Goal: Task Accomplishment & Management: Manage account settings

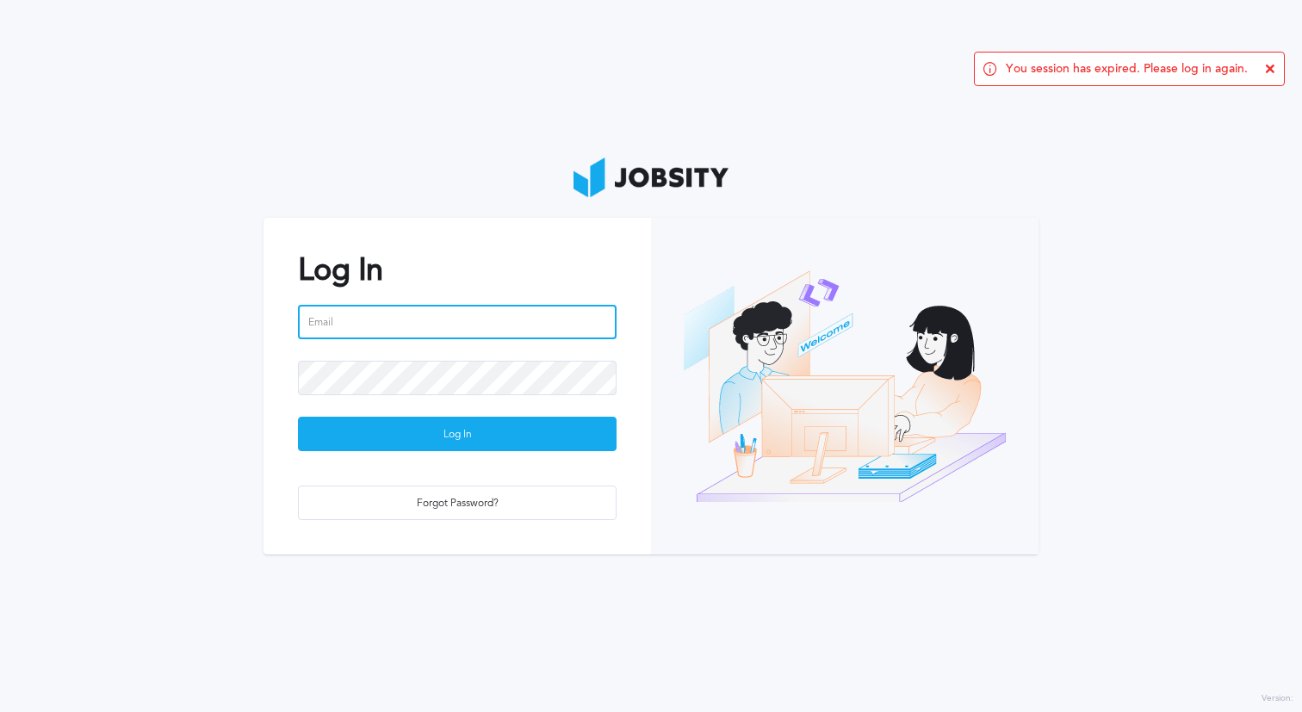
click at [458, 338] on input "email" at bounding box center [457, 322] width 319 height 34
type input "[PERSON_NAME][EMAIL_ADDRESS][PERSON_NAME][DOMAIN_NAME]"
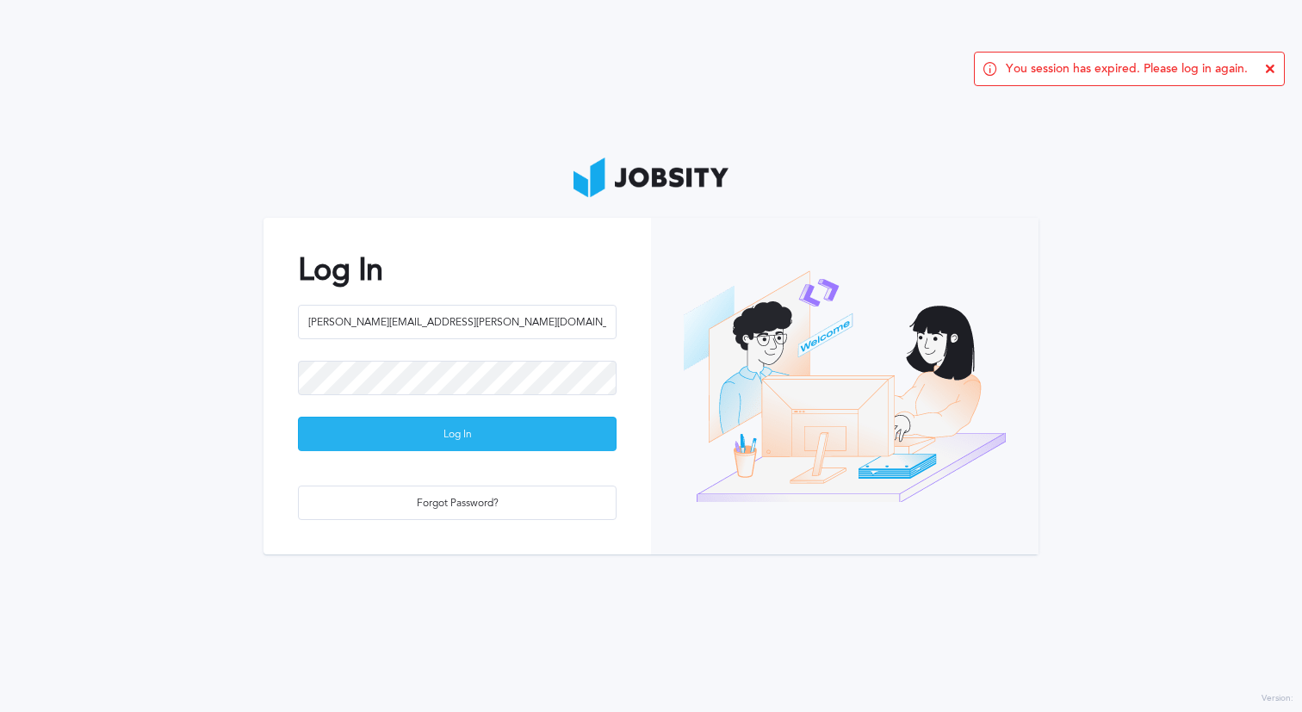
click at [445, 430] on div "Log In" at bounding box center [457, 435] width 317 height 34
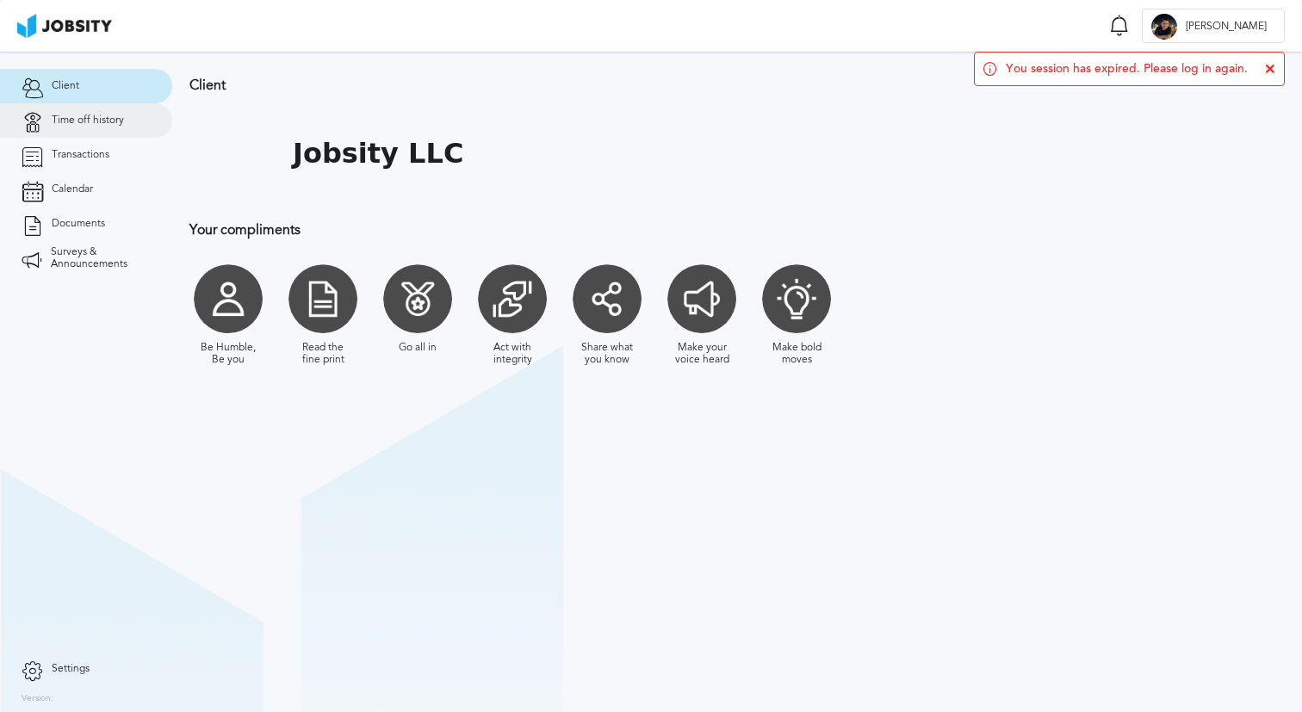
click at [96, 132] on link "Time off history" at bounding box center [86, 120] width 172 height 34
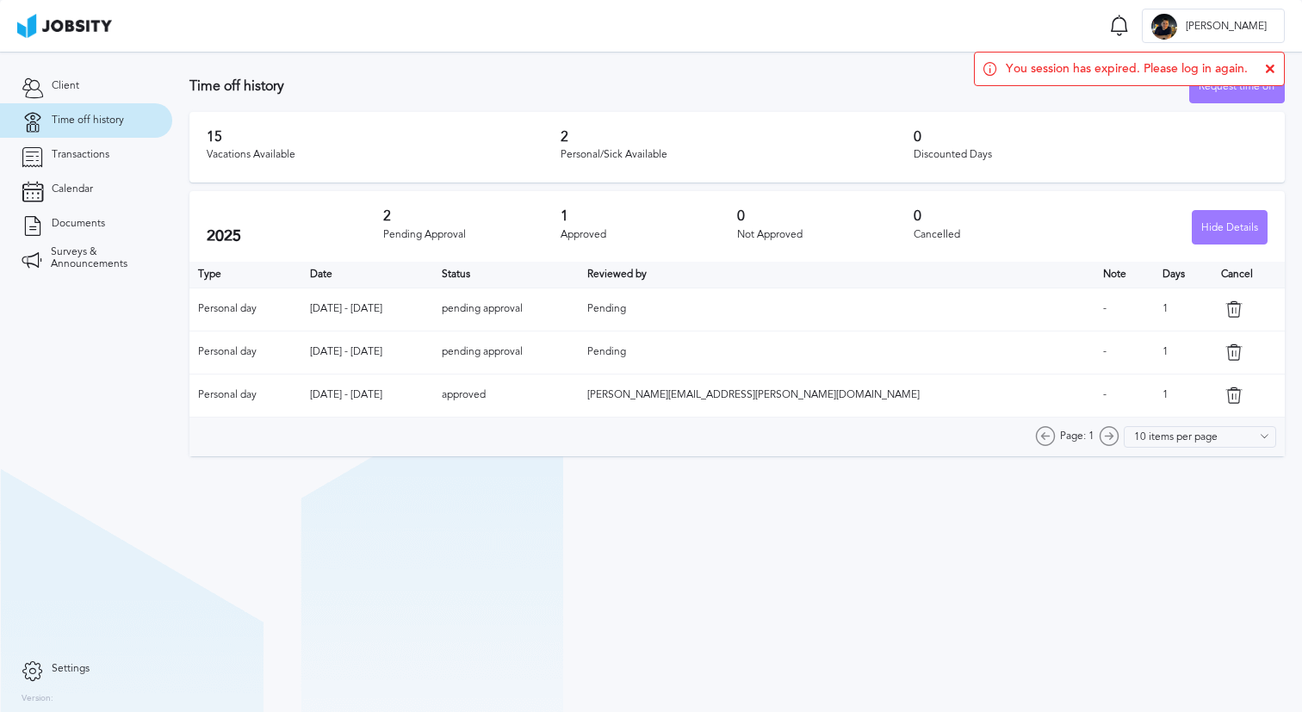
click at [0, 711] on nordpass-portal at bounding box center [0, 712] width 0 height 0
click at [47, 161] on link "Transactions" at bounding box center [86, 155] width 172 height 34
